Goal: Information Seeking & Learning: Learn about a topic

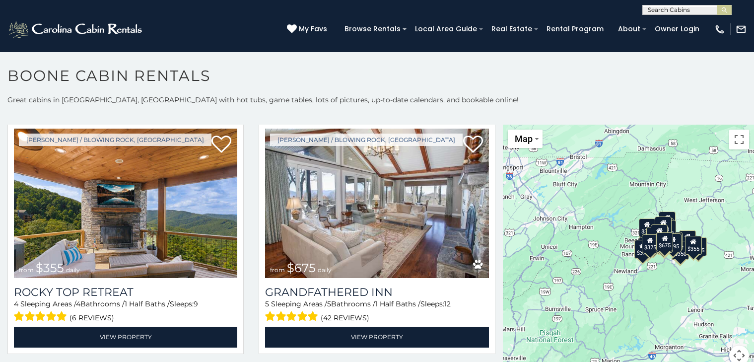
scroll to position [5, 0]
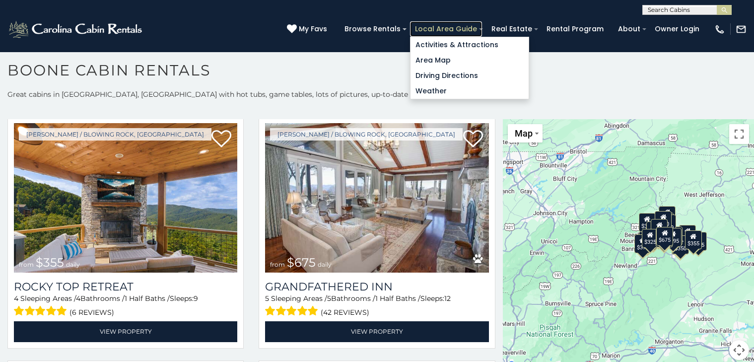
click at [428, 25] on link "Local Area Guide" at bounding box center [446, 28] width 72 height 15
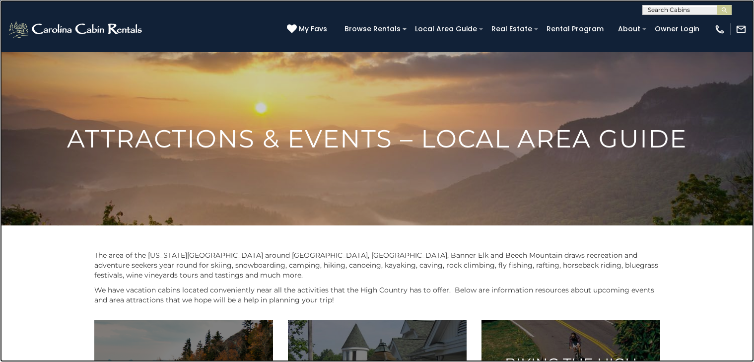
click at [184, 126] on link at bounding box center [377, 181] width 754 height 362
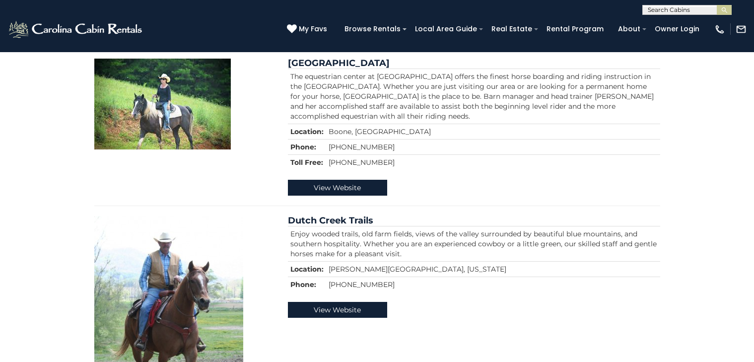
scroll to position [859, 0]
